Goal: Obtain resource: Download file/media

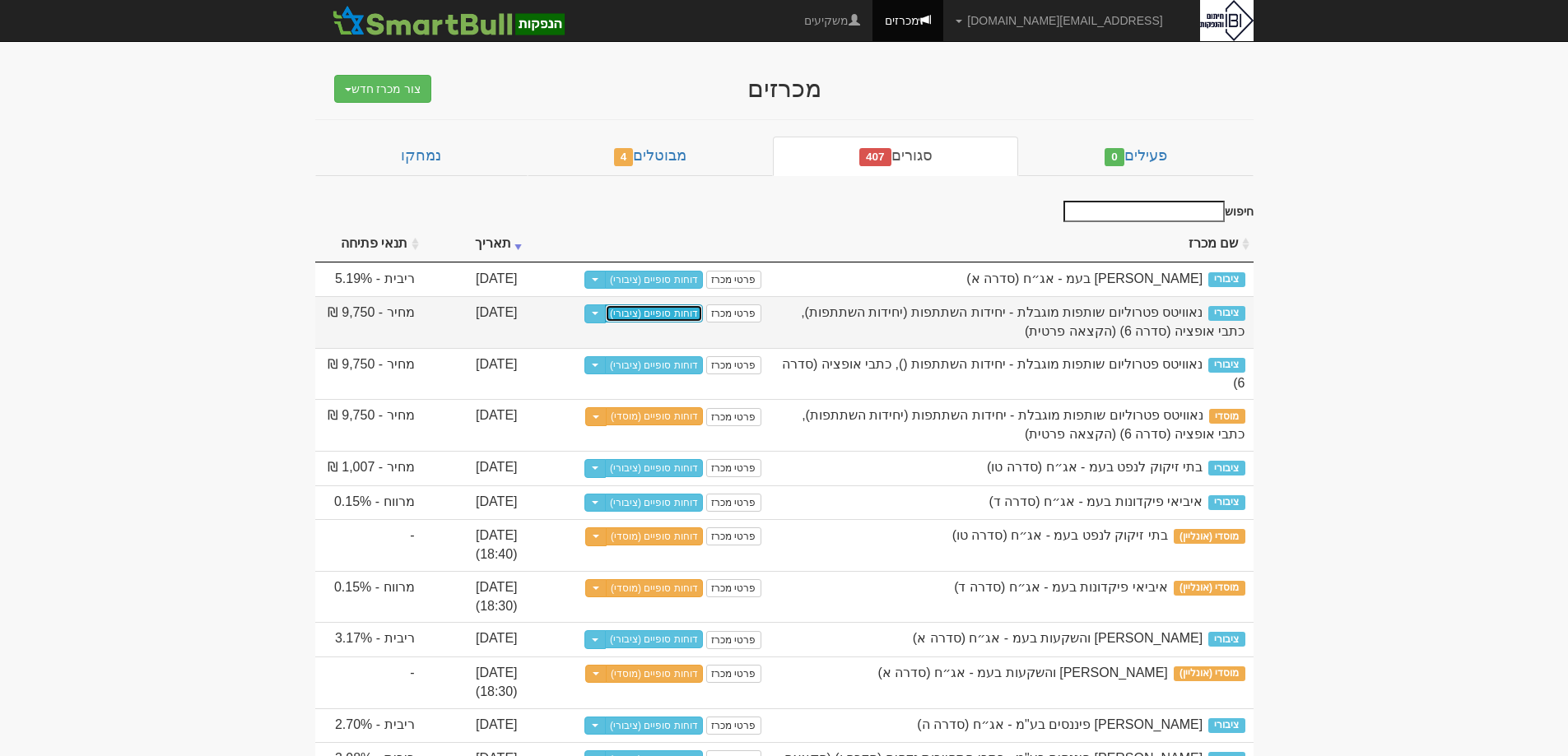
click at [676, 317] on link "דוחות סופיים (ציבורי)" at bounding box center [654, 313] width 98 height 18
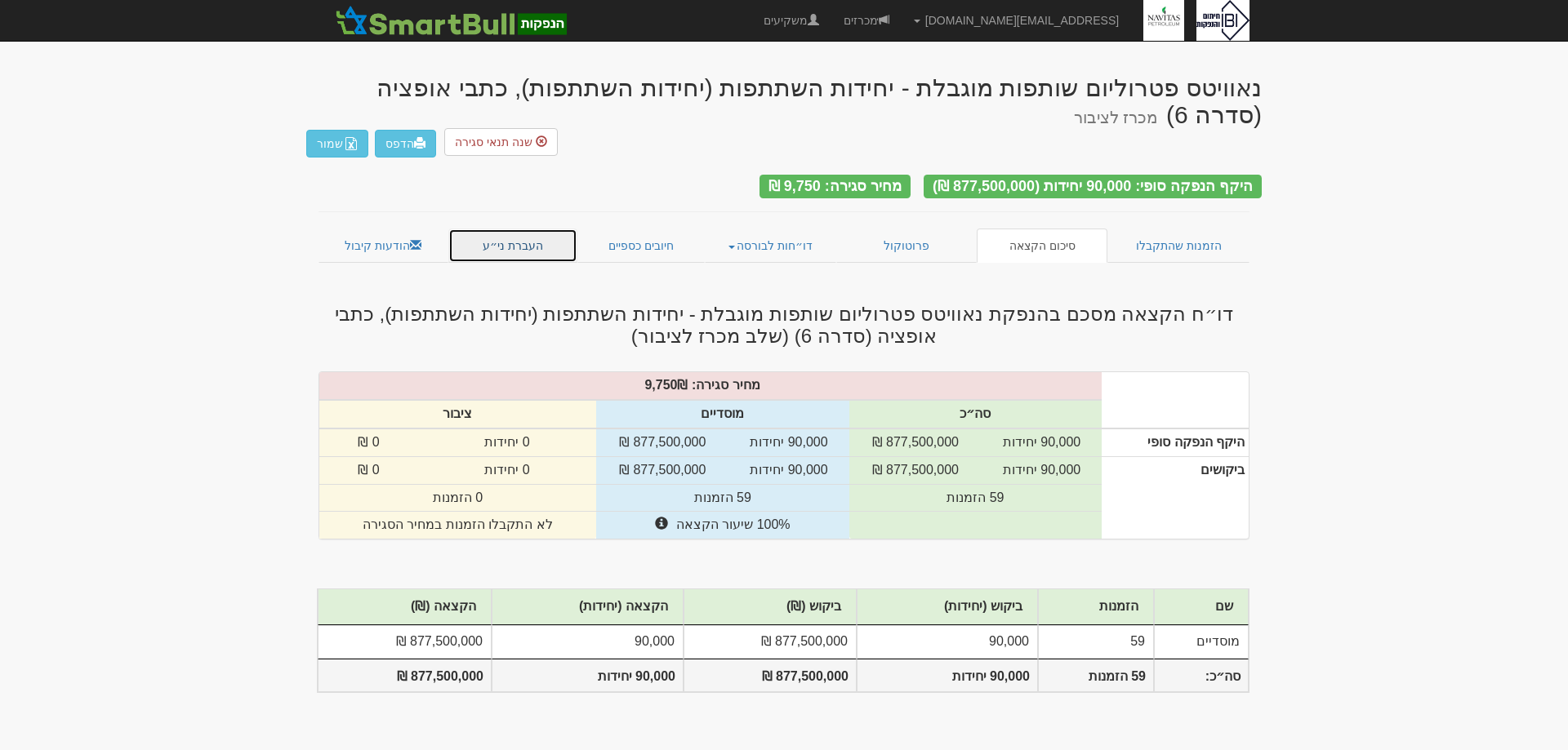
click at [518, 228] on link "העברת ני״ע" at bounding box center [513, 245] width 130 height 34
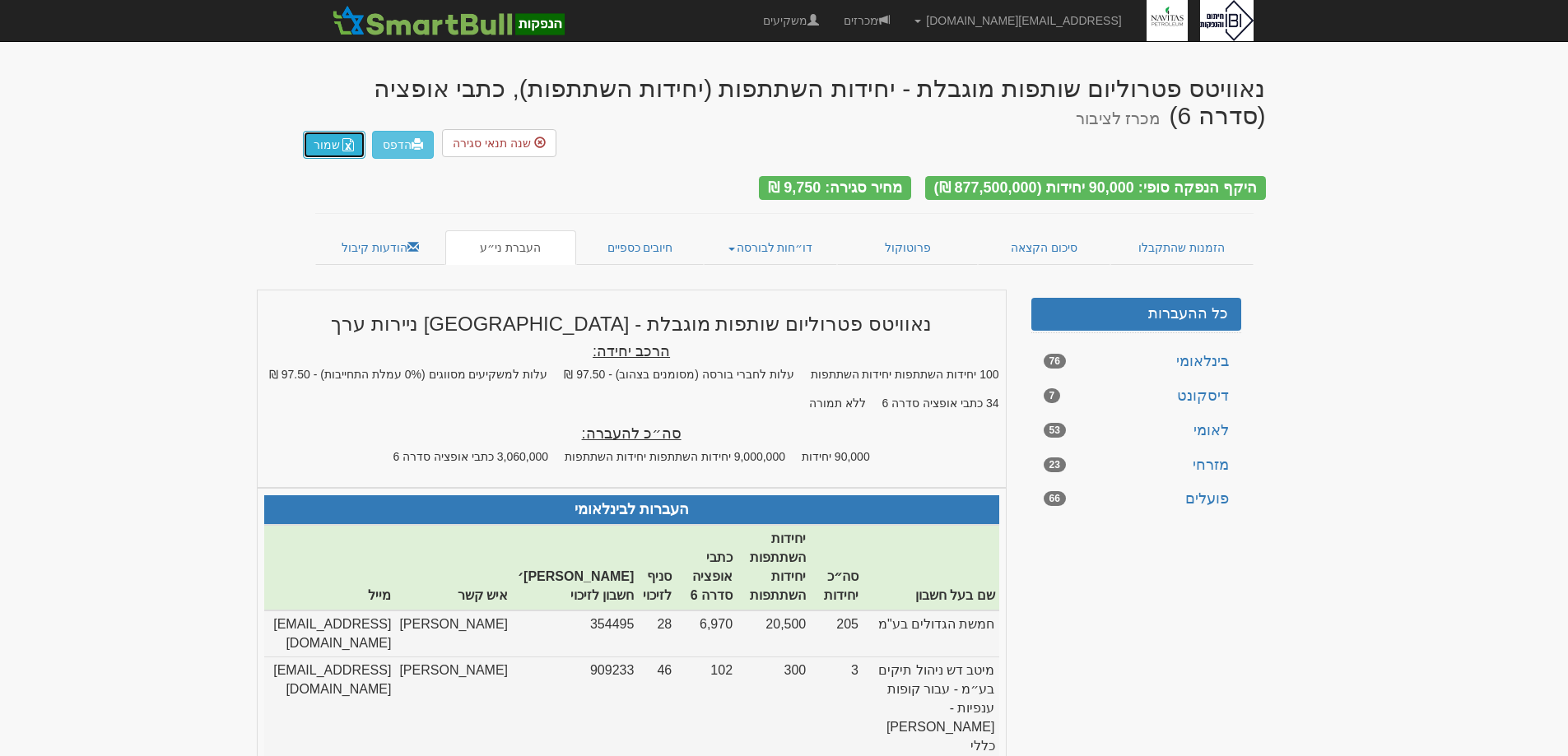
click at [327, 140] on button "שמור" at bounding box center [334, 145] width 63 height 28
click at [902, 18] on link "מכרזים" at bounding box center [867, 20] width 71 height 41
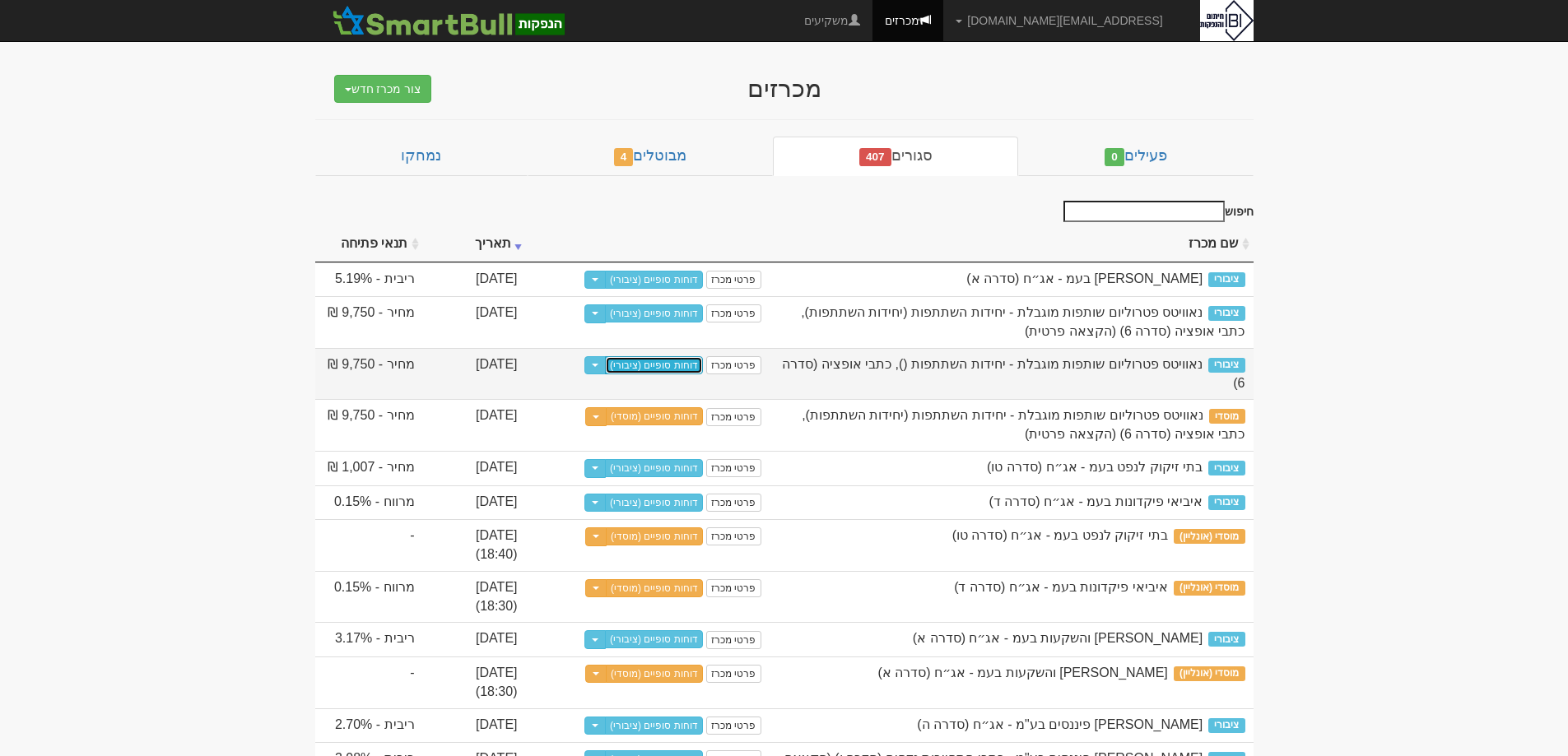
click at [676, 368] on link "דוחות סופיים (ציבורי)" at bounding box center [654, 365] width 98 height 18
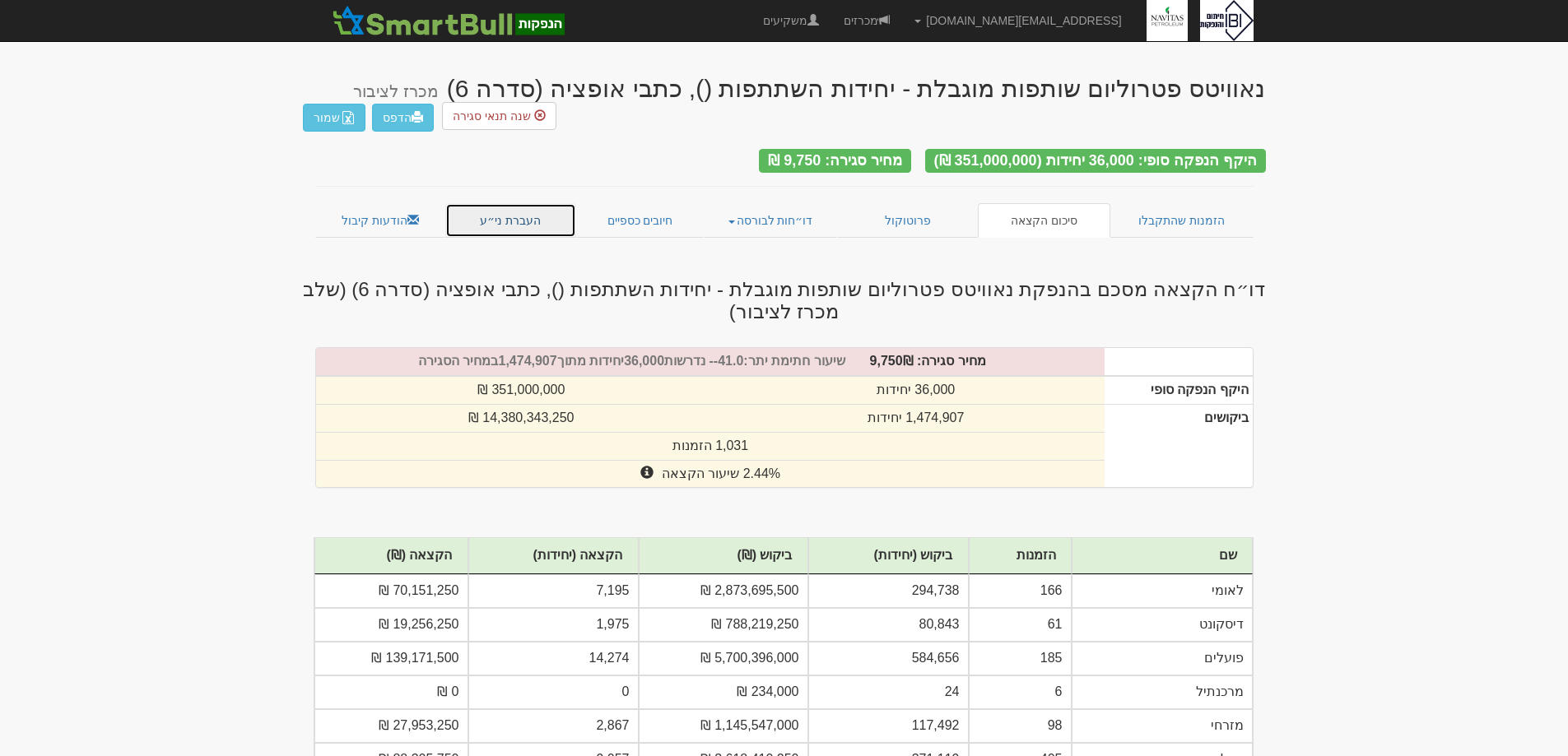
click at [522, 208] on link "העברת ני״ע" at bounding box center [511, 221] width 131 height 34
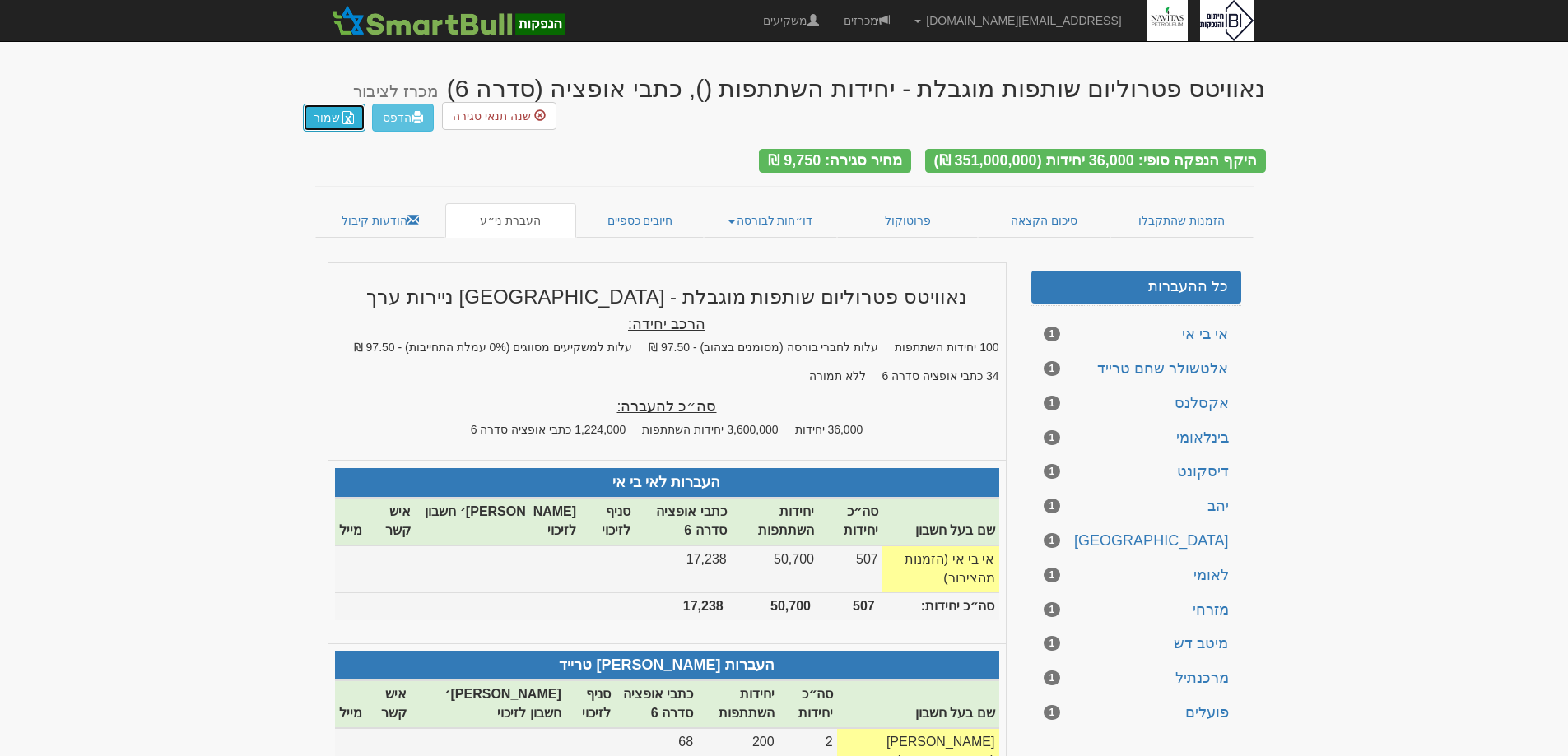
click at [327, 125] on button "שמור" at bounding box center [334, 117] width 63 height 28
